Goal: Find specific page/section: Find specific page/section

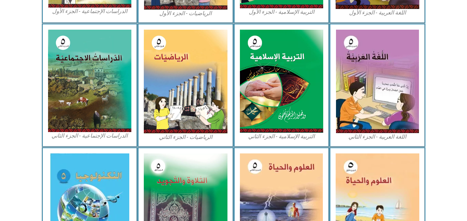
scroll to position [397, 0]
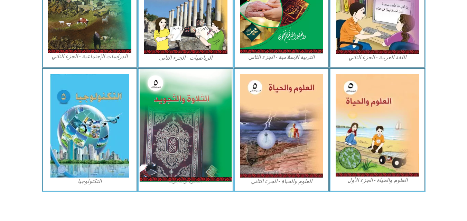
click at [200, 151] on img at bounding box center [186, 125] width 92 height 113
click at [188, 179] on img at bounding box center [186, 125] width 92 height 113
click at [173, 164] on img at bounding box center [186, 125] width 92 height 113
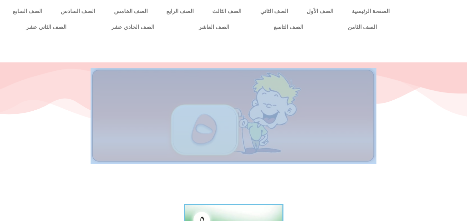
scroll to position [193, 0]
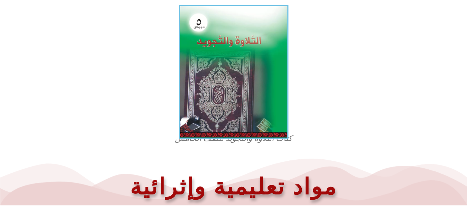
click at [256, 105] on img at bounding box center [234, 72] width 110 height 134
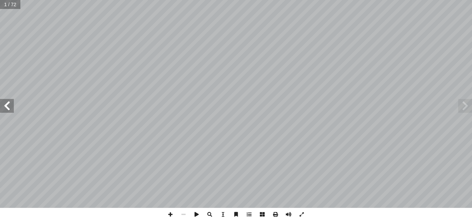
click at [9, 105] on span at bounding box center [7, 106] width 14 height 14
click at [10, 111] on span at bounding box center [7, 106] width 14 height 14
click at [167, 219] on span at bounding box center [170, 214] width 13 height 13
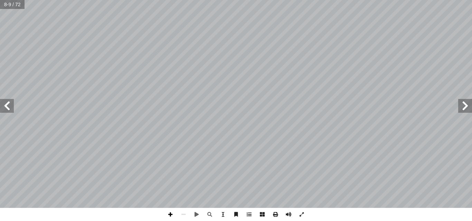
click at [174, 216] on span at bounding box center [170, 214] width 13 height 13
click at [11, 104] on span at bounding box center [7, 106] width 14 height 14
